Goal: Entertainment & Leisure: Consume media (video, audio)

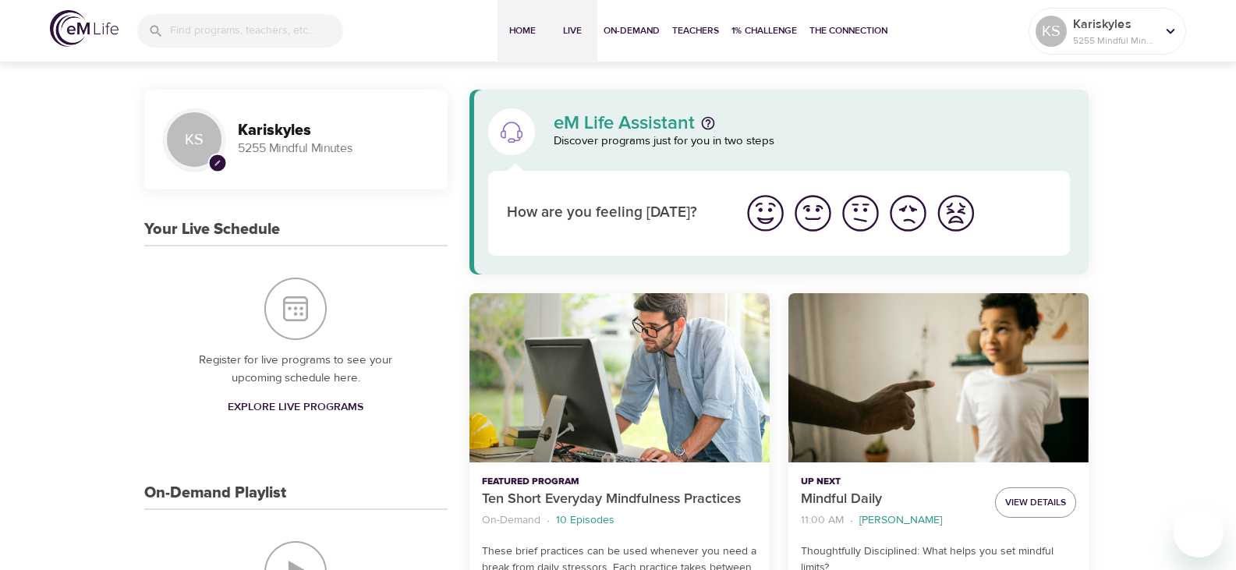
click at [560, 23] on span "Live" at bounding box center [571, 31] width 37 height 16
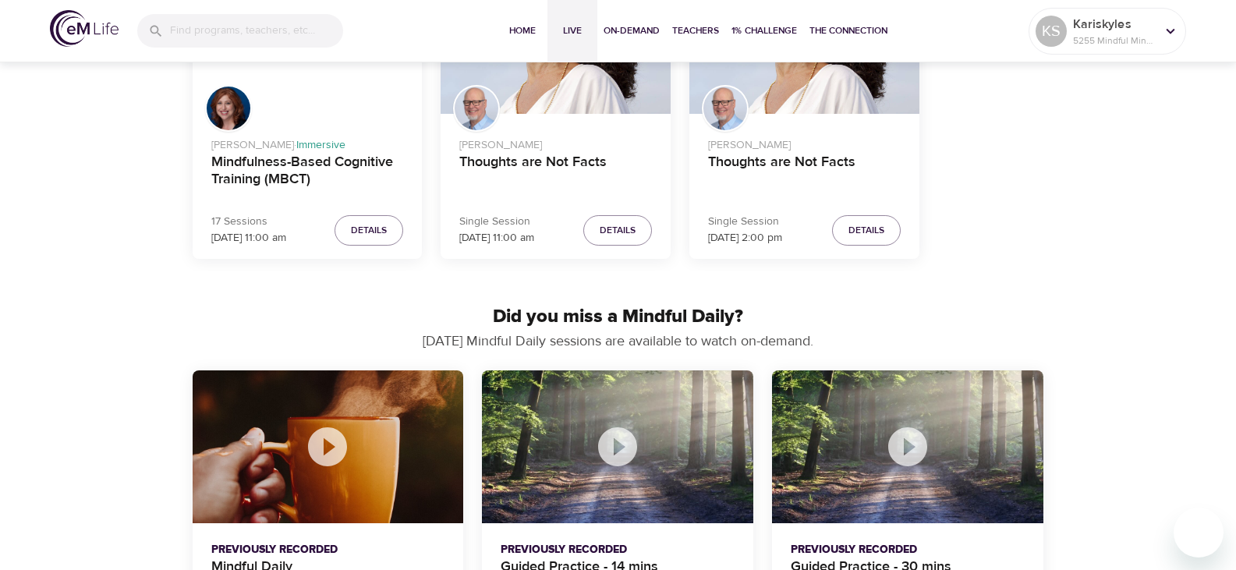
scroll to position [780, 0]
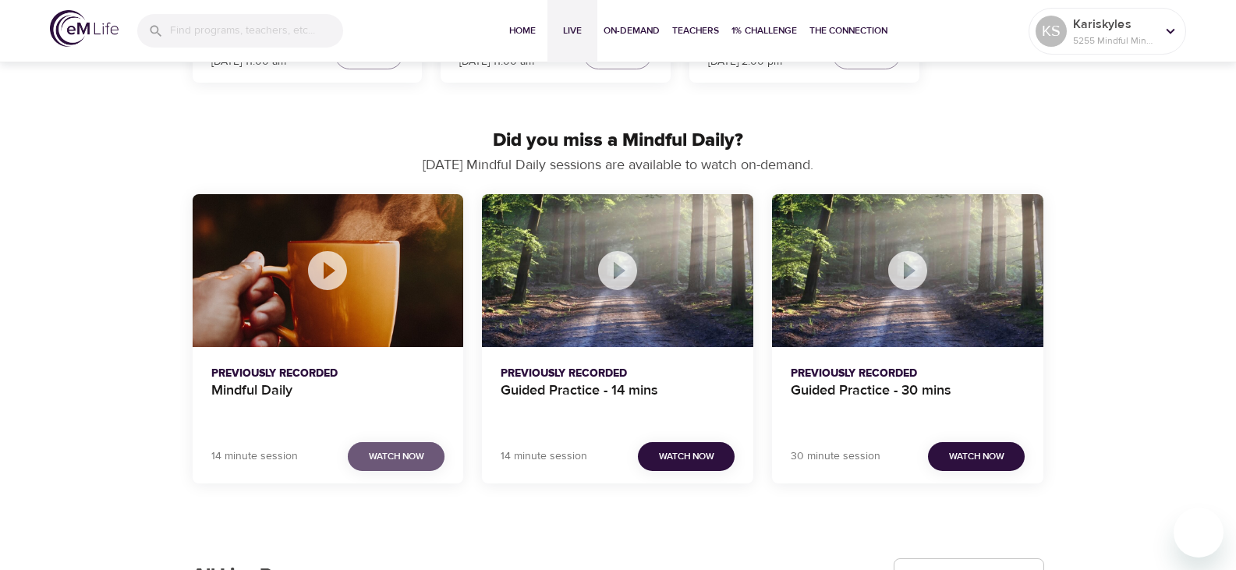
click at [390, 457] on span "Watch Now" at bounding box center [396, 456] width 55 height 16
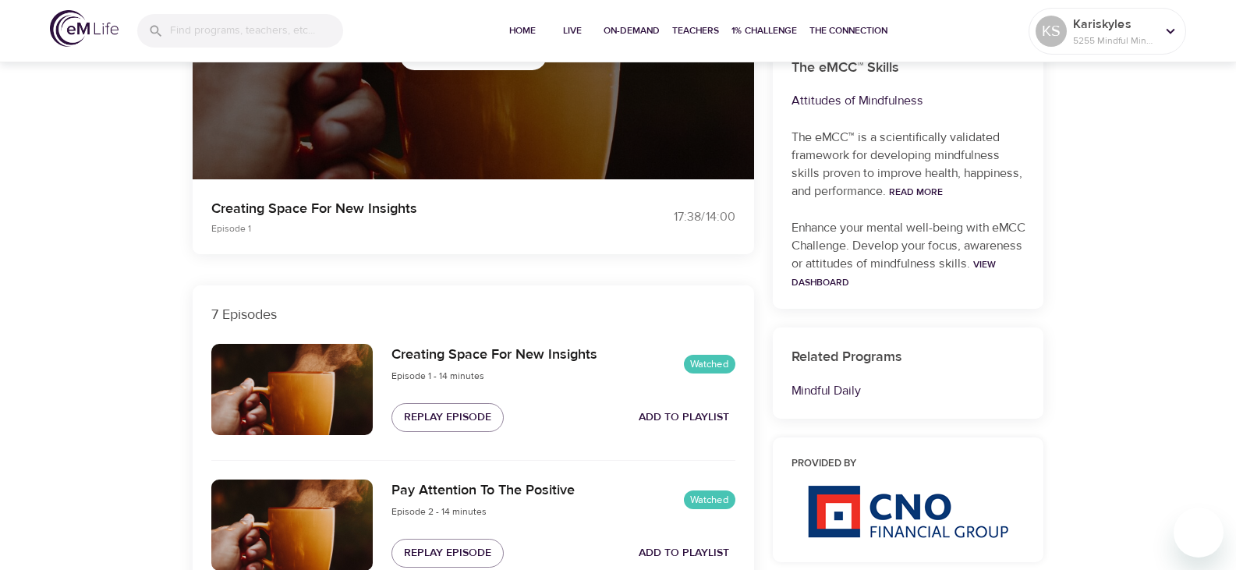
scroll to position [71, 0]
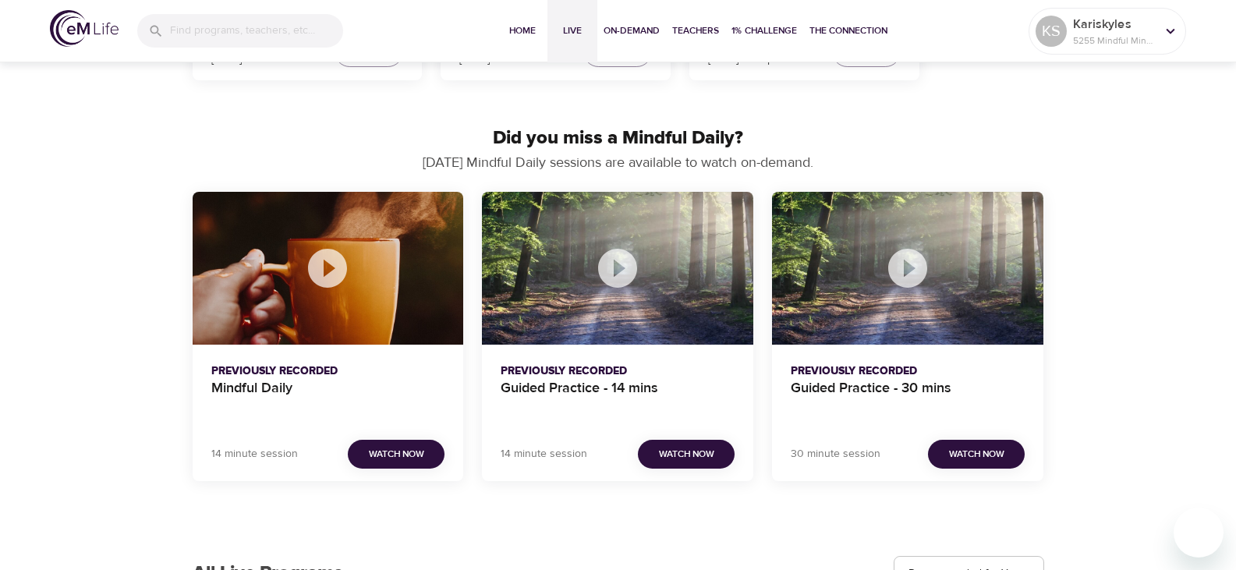
scroll to position [782, 0]
click at [676, 456] on span "Watch Now" at bounding box center [686, 454] width 55 height 16
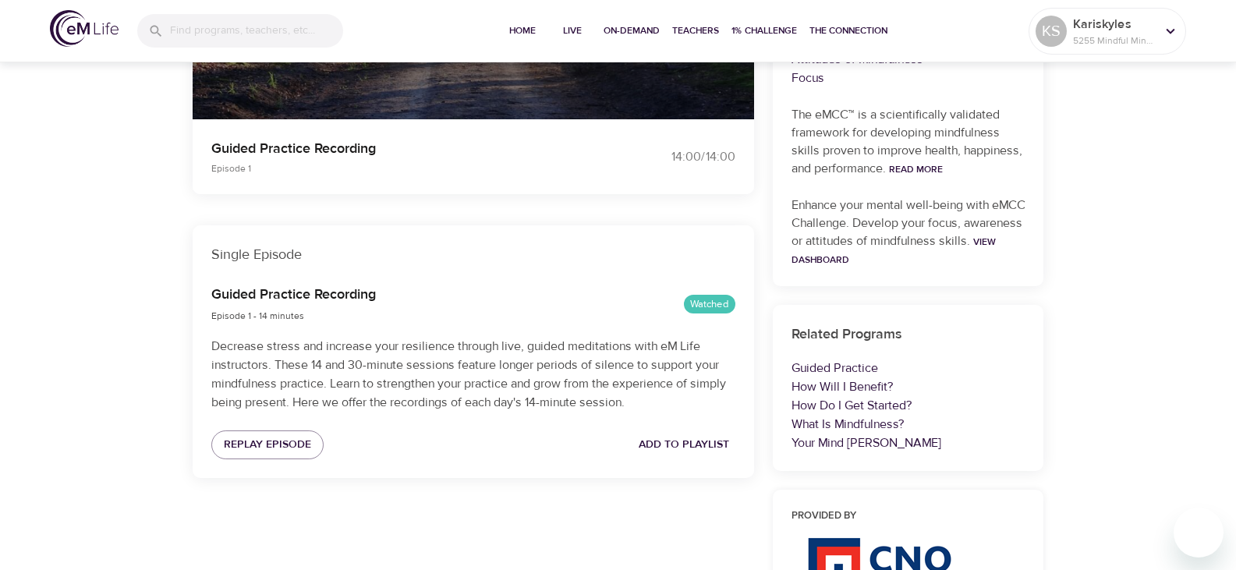
scroll to position [198, 0]
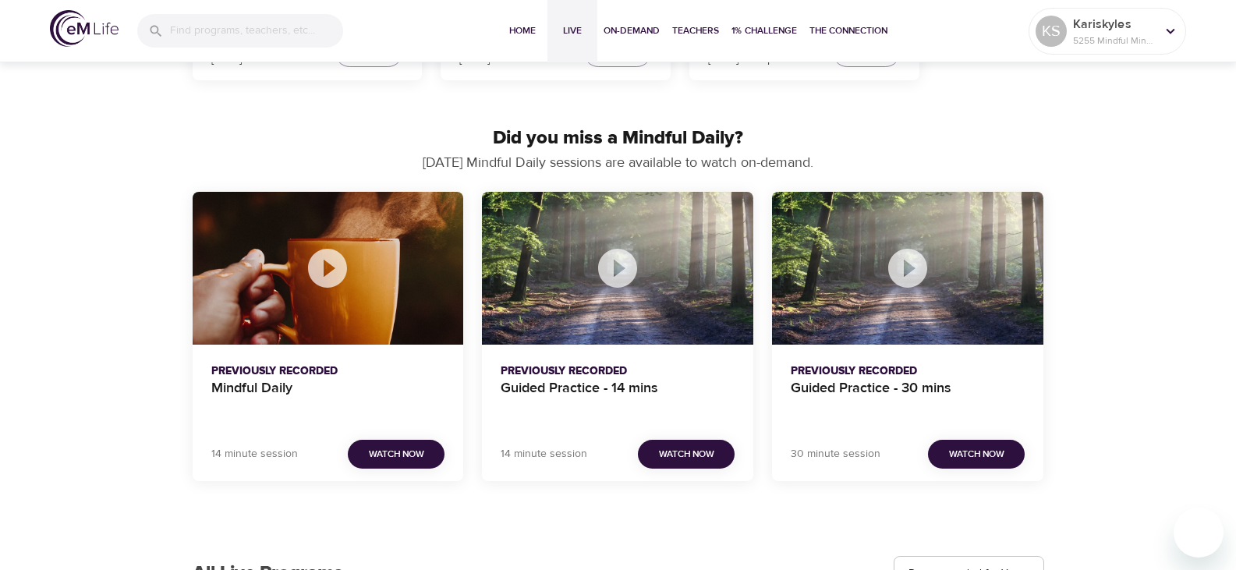
scroll to position [784, 0]
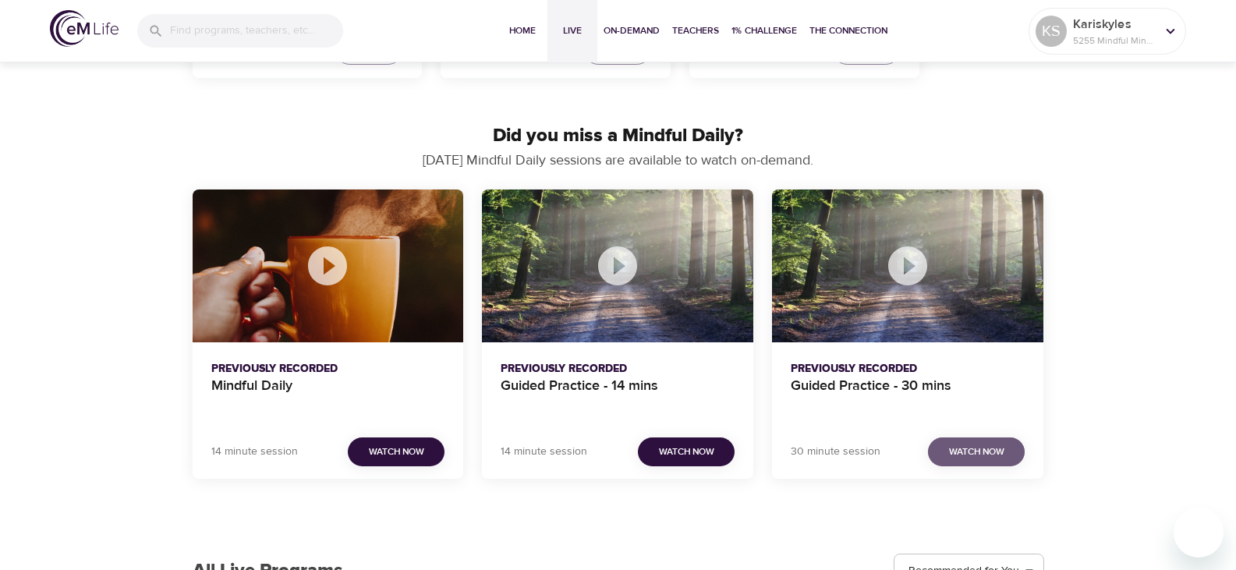
click at [977, 456] on span "Watch Now" at bounding box center [976, 452] width 55 height 16
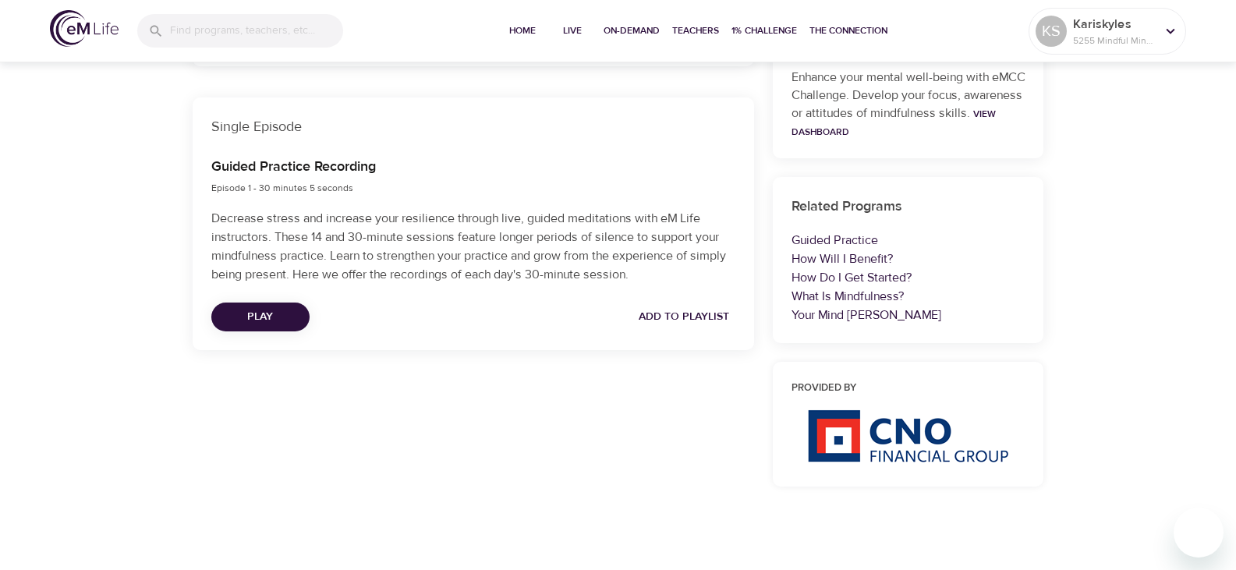
scroll to position [510, 0]
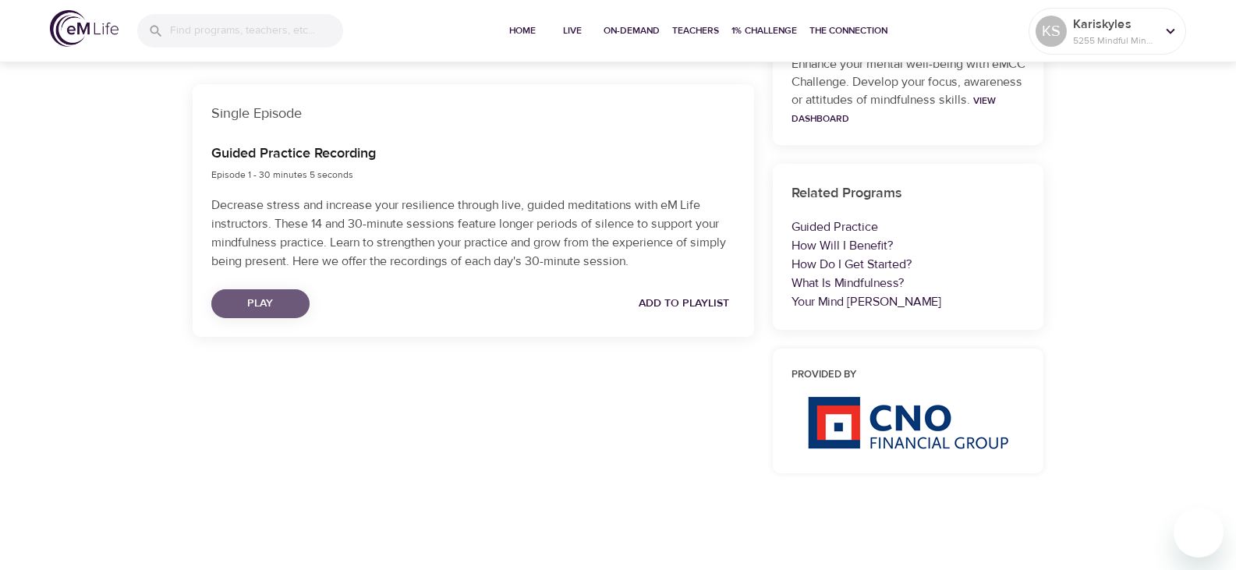
click at [290, 298] on span "Play" at bounding box center [260, 303] width 73 height 19
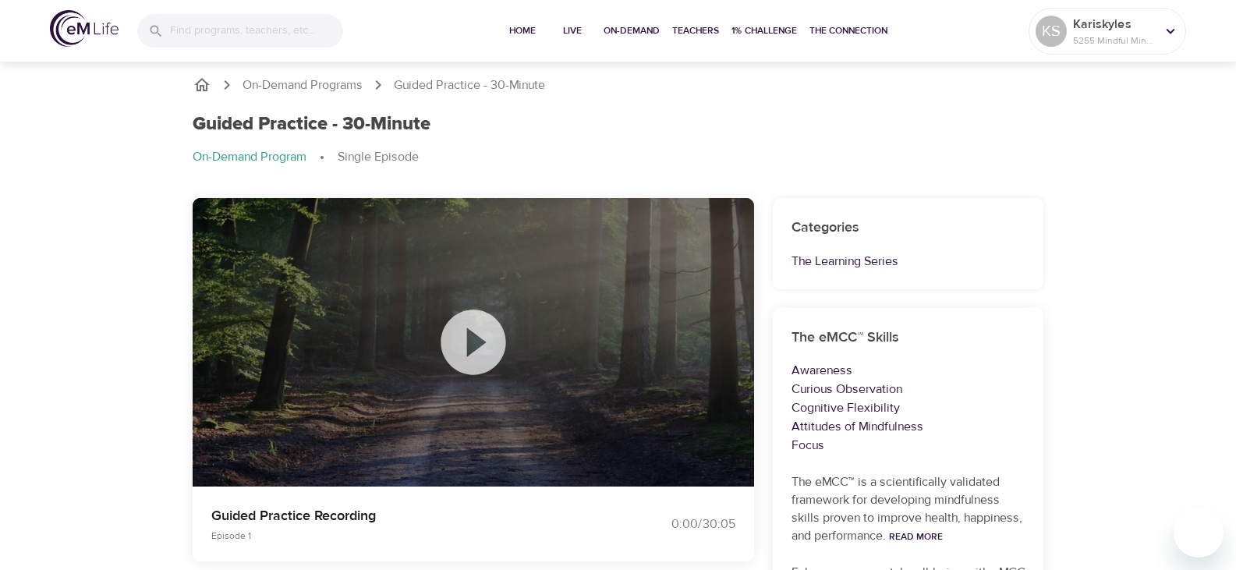
scroll to position [0, 0]
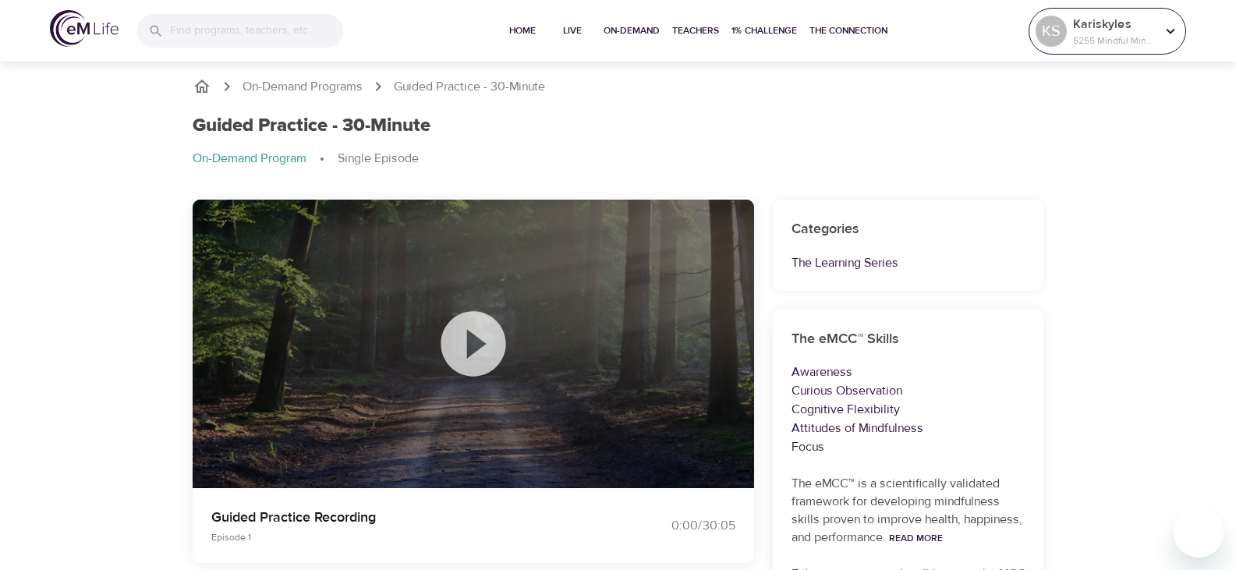
drag, startPoint x: 1084, startPoint y: 11, endPoint x: 1080, endPoint y: 18, distance: 8.0
click at [1082, 15] on div "Kariskyles 5255 Mindful Minutes" at bounding box center [1114, 31] width 89 height 39
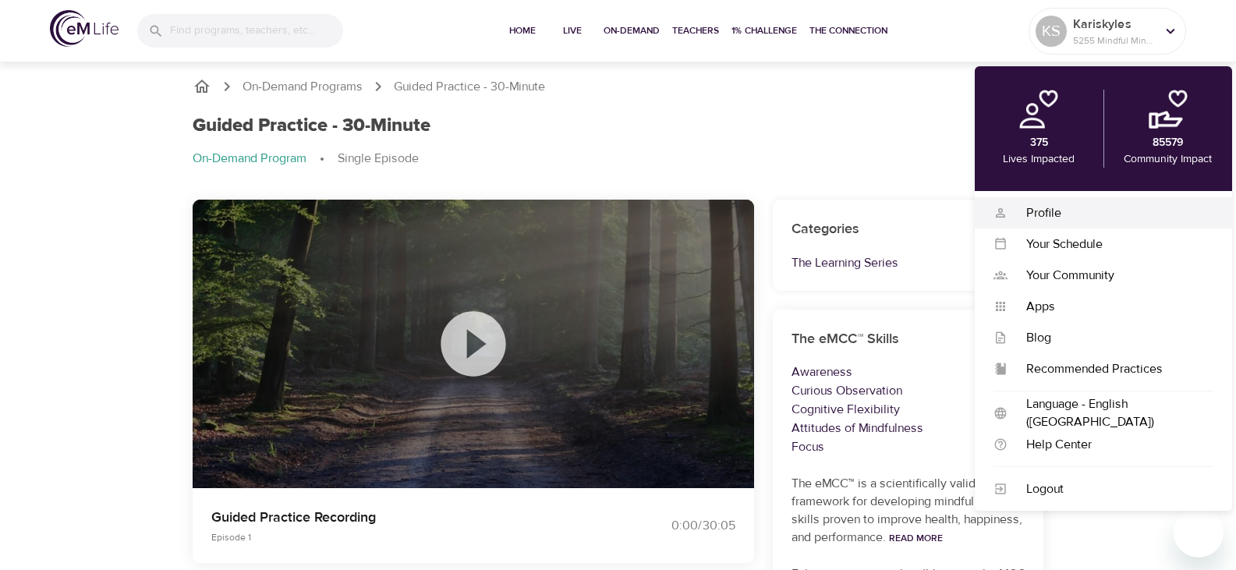
click at [1048, 206] on div "Profile" at bounding box center [1110, 213] width 206 height 18
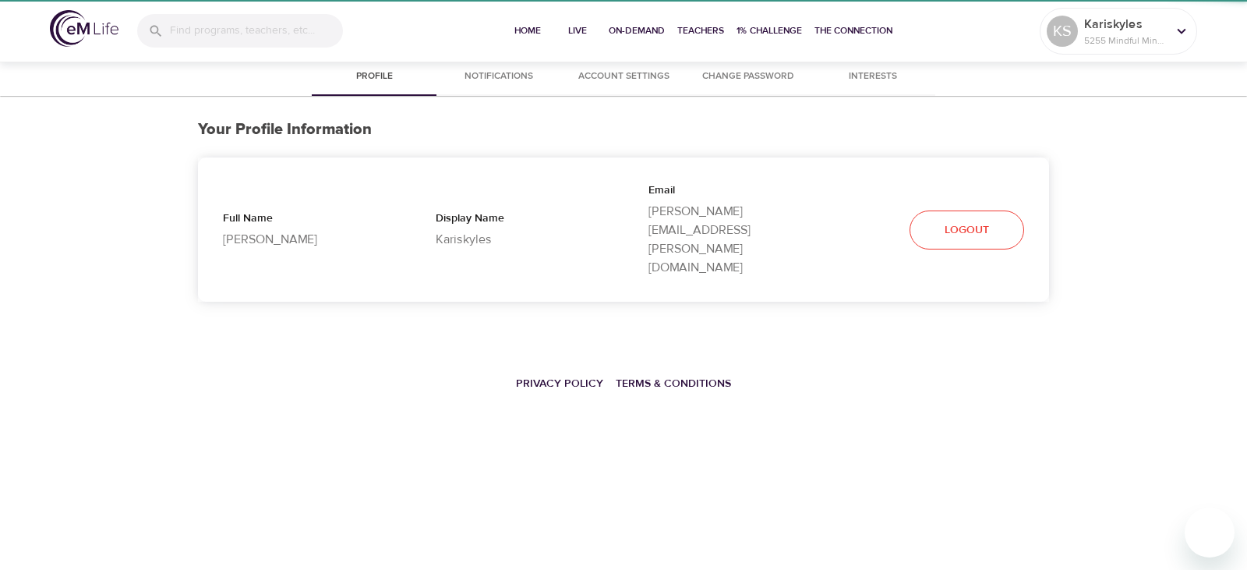
select select "10"
